Goal: Transaction & Acquisition: Book appointment/travel/reservation

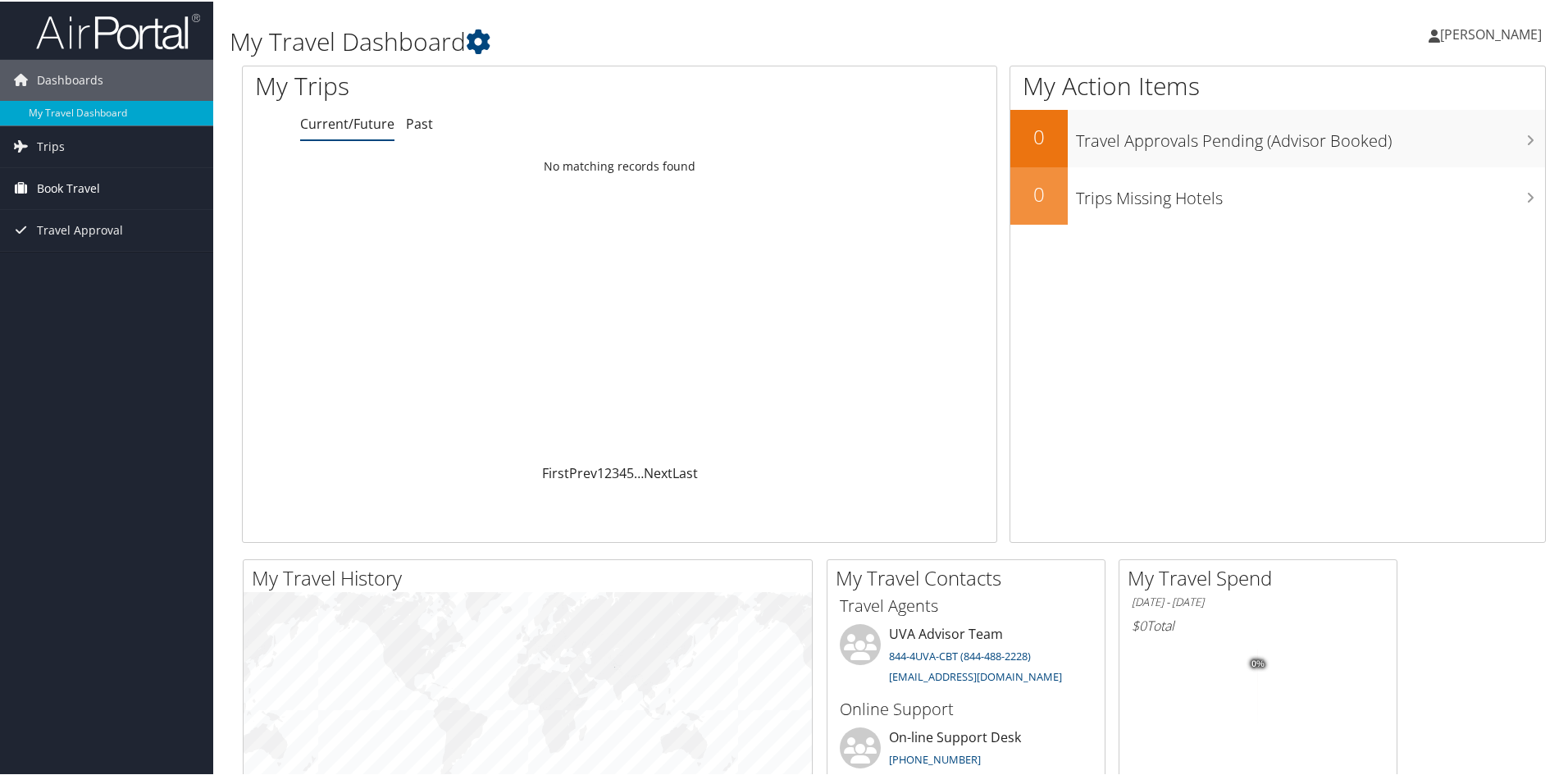
click at [66, 190] on span "Book Travel" at bounding box center [68, 187] width 63 height 41
click at [84, 272] on link "Book/Manage Online Trips" at bounding box center [107, 268] width 214 height 24
click at [166, 271] on link "Book/Manage Online Trips" at bounding box center [107, 268] width 214 height 24
click at [61, 261] on link "Book/Manage Online Trips" at bounding box center [107, 268] width 214 height 24
click at [15, 186] on icon at bounding box center [20, 186] width 24 height 24
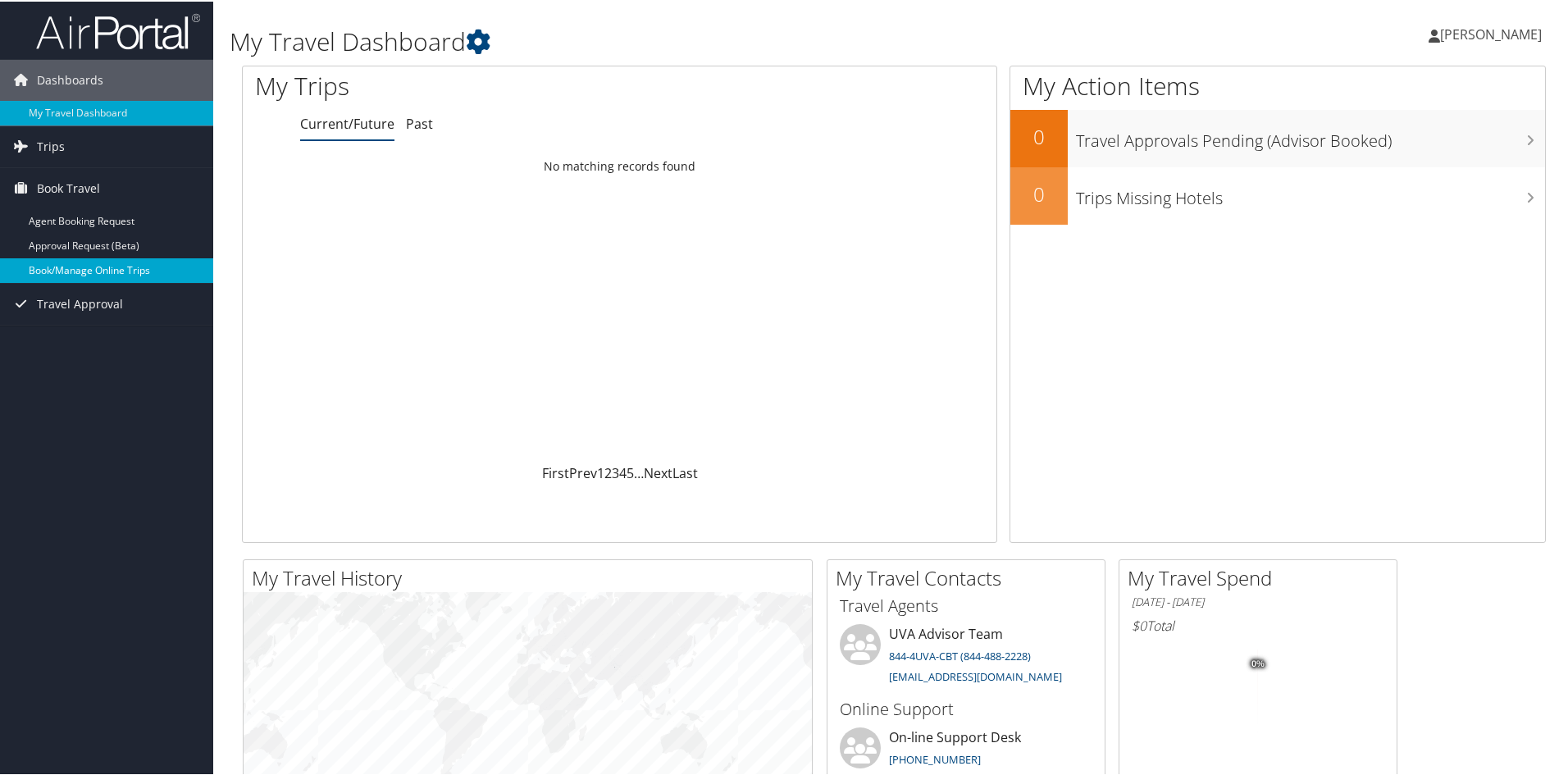
click at [102, 266] on link "Book/Manage Online Trips" at bounding box center [107, 268] width 214 height 24
click at [126, 191] on link "Book Travel" at bounding box center [107, 187] width 214 height 41
click at [142, 276] on link "Book/Manage Online Trips" at bounding box center [107, 268] width 214 height 24
